Goal: Task Accomplishment & Management: Complete application form

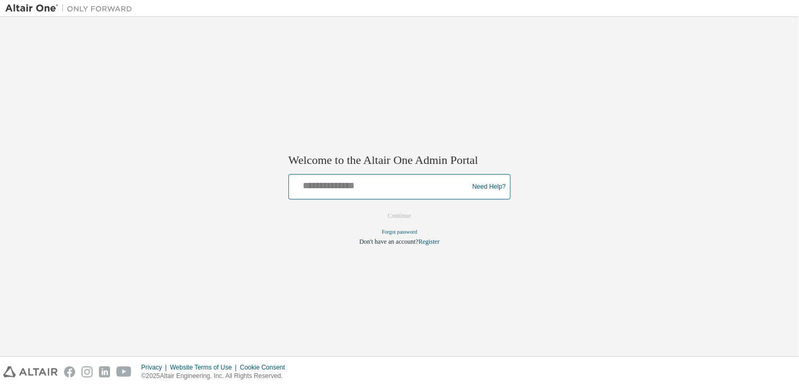
click at [355, 181] on input "text" at bounding box center [380, 184] width 174 height 15
click at [396, 180] on input "text" at bounding box center [380, 184] width 174 height 15
type input "**********"
click at [377, 208] on button "Continue" at bounding box center [399, 216] width 45 height 16
click at [414, 213] on button "Continue" at bounding box center [399, 216] width 45 height 16
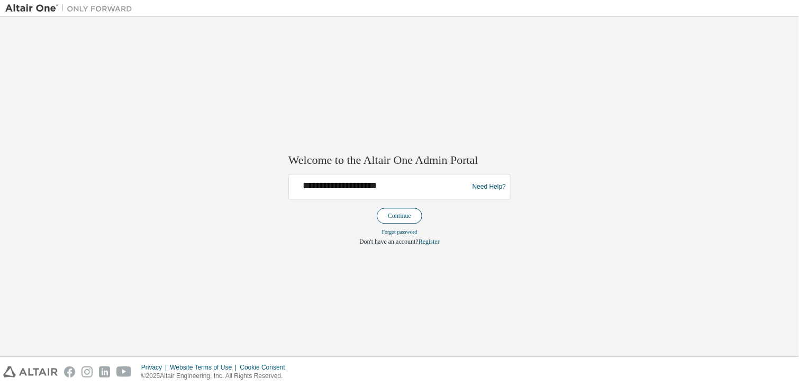
click at [403, 221] on button "Continue" at bounding box center [399, 216] width 45 height 16
click at [395, 233] on link "Forgot password" at bounding box center [399, 233] width 35 height 6
